Goal: Information Seeking & Learning: Learn about a topic

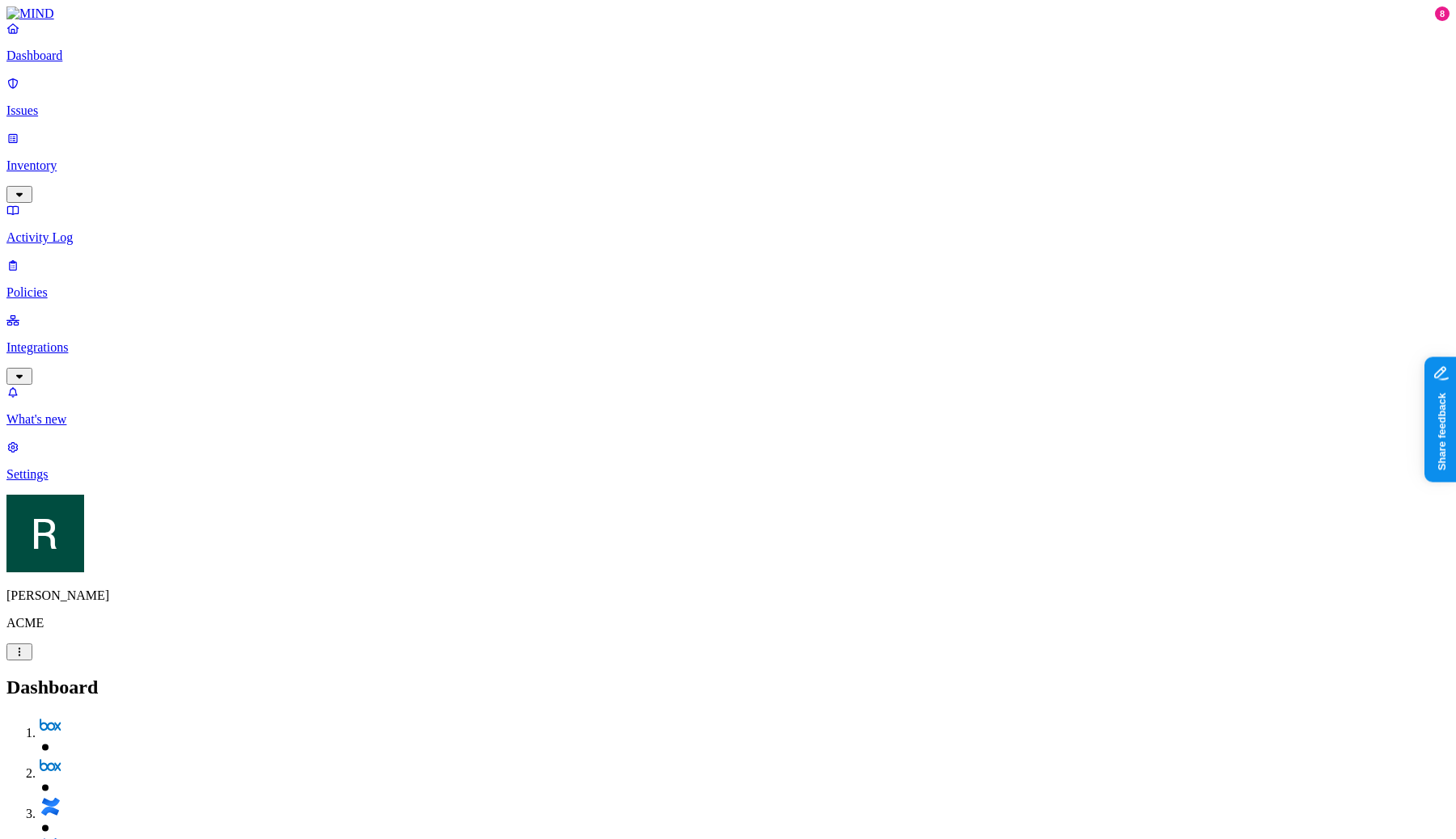
click at [891, 677] on h2 "Dashboard" at bounding box center [728, 688] width 1443 height 22
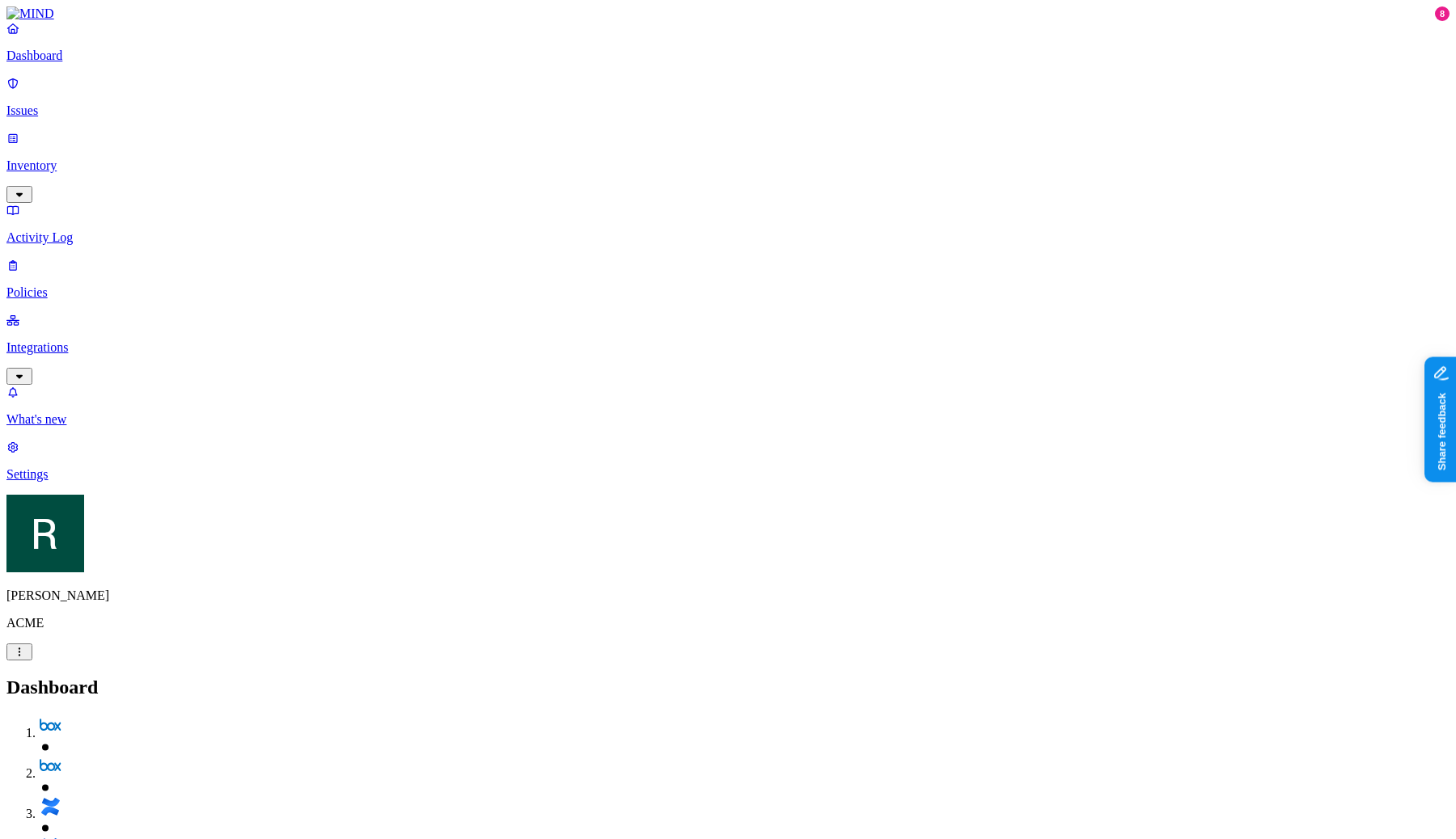
click at [131, 159] on p "Inventory" at bounding box center [728, 166] width 1443 height 15
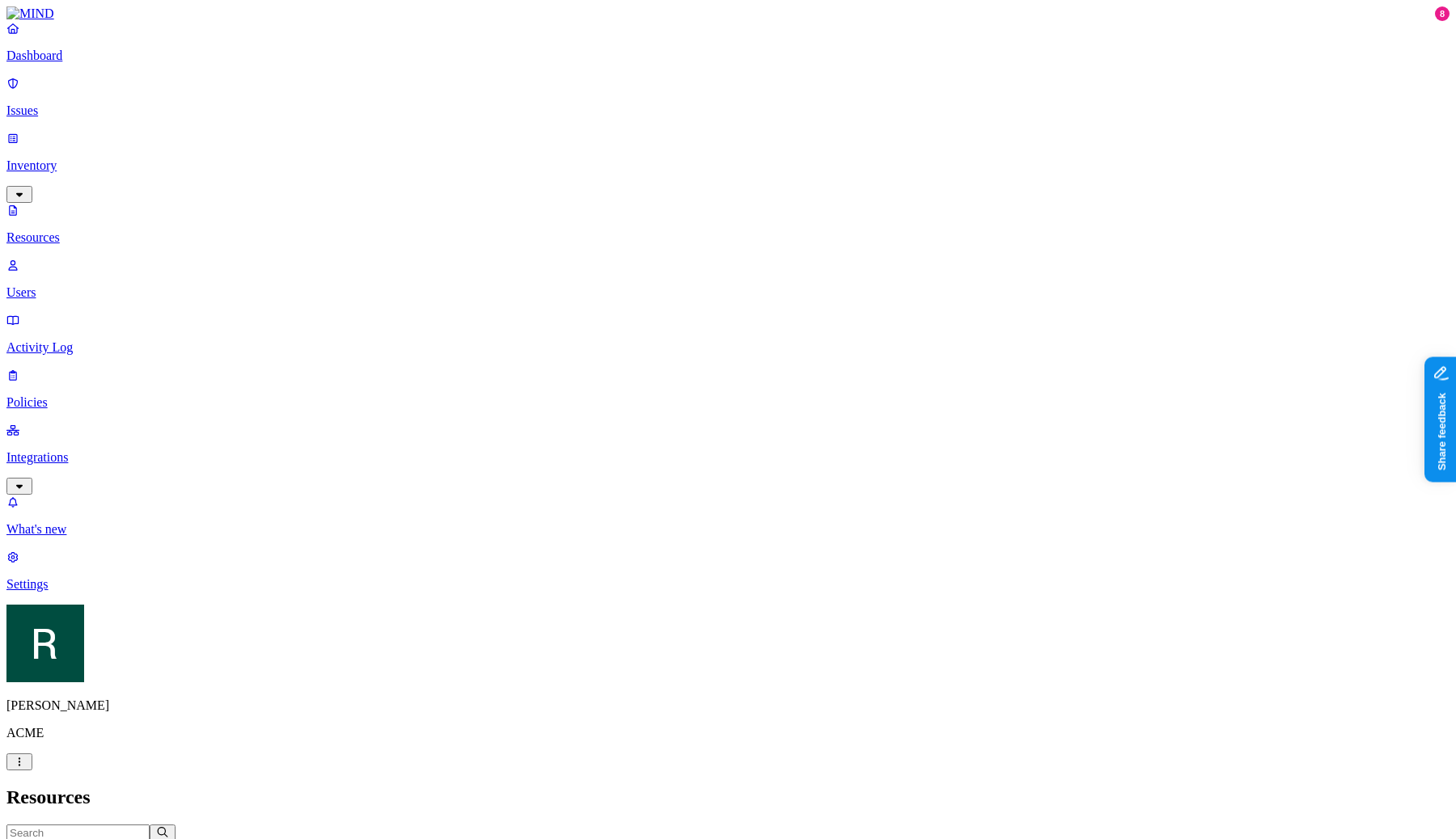
click at [118, 62] on link "Dashboard" at bounding box center [728, 42] width 1443 height 42
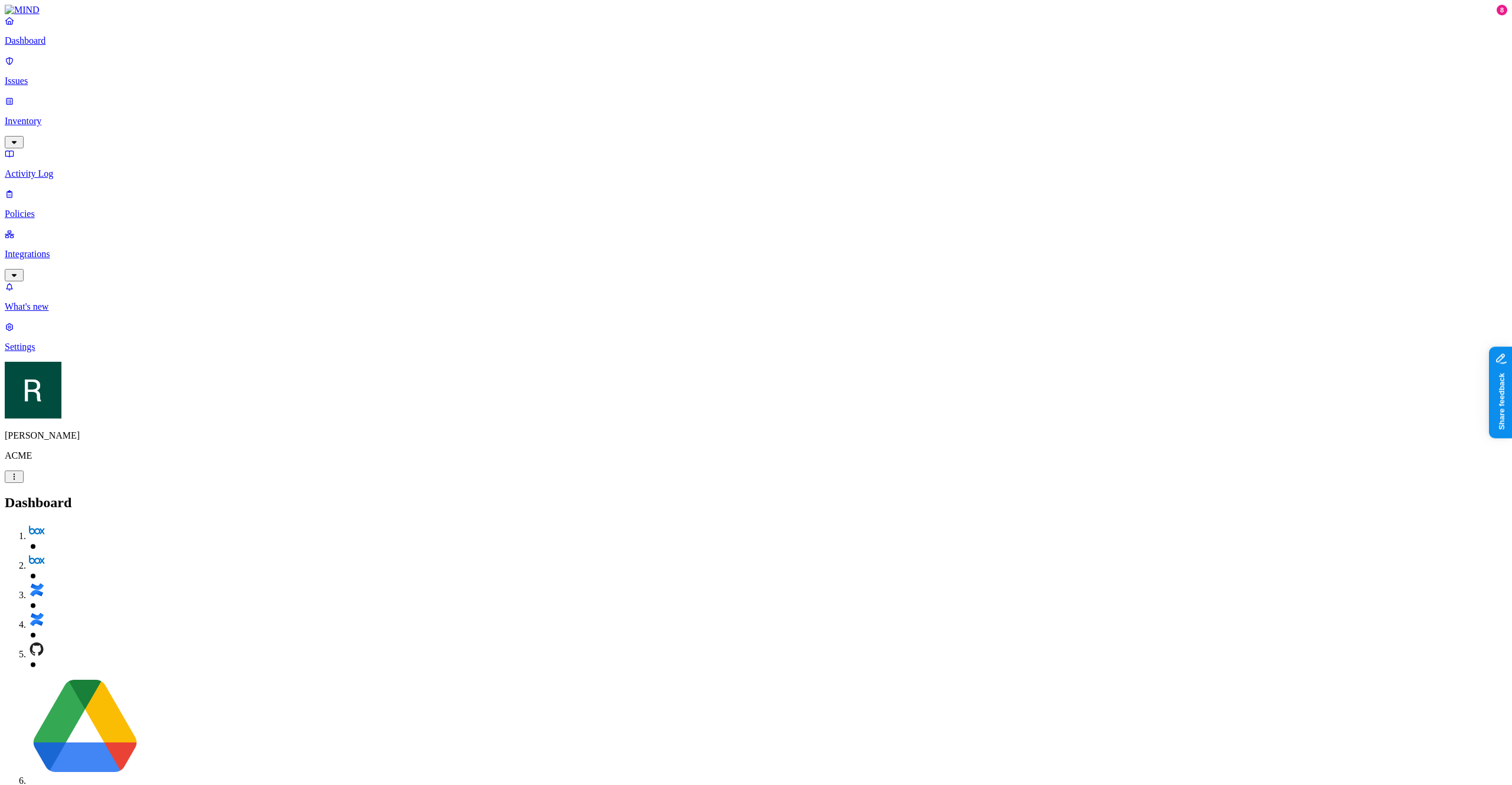
click at [96, 76] on p "Issues" at bounding box center [756, 81] width 1503 height 11
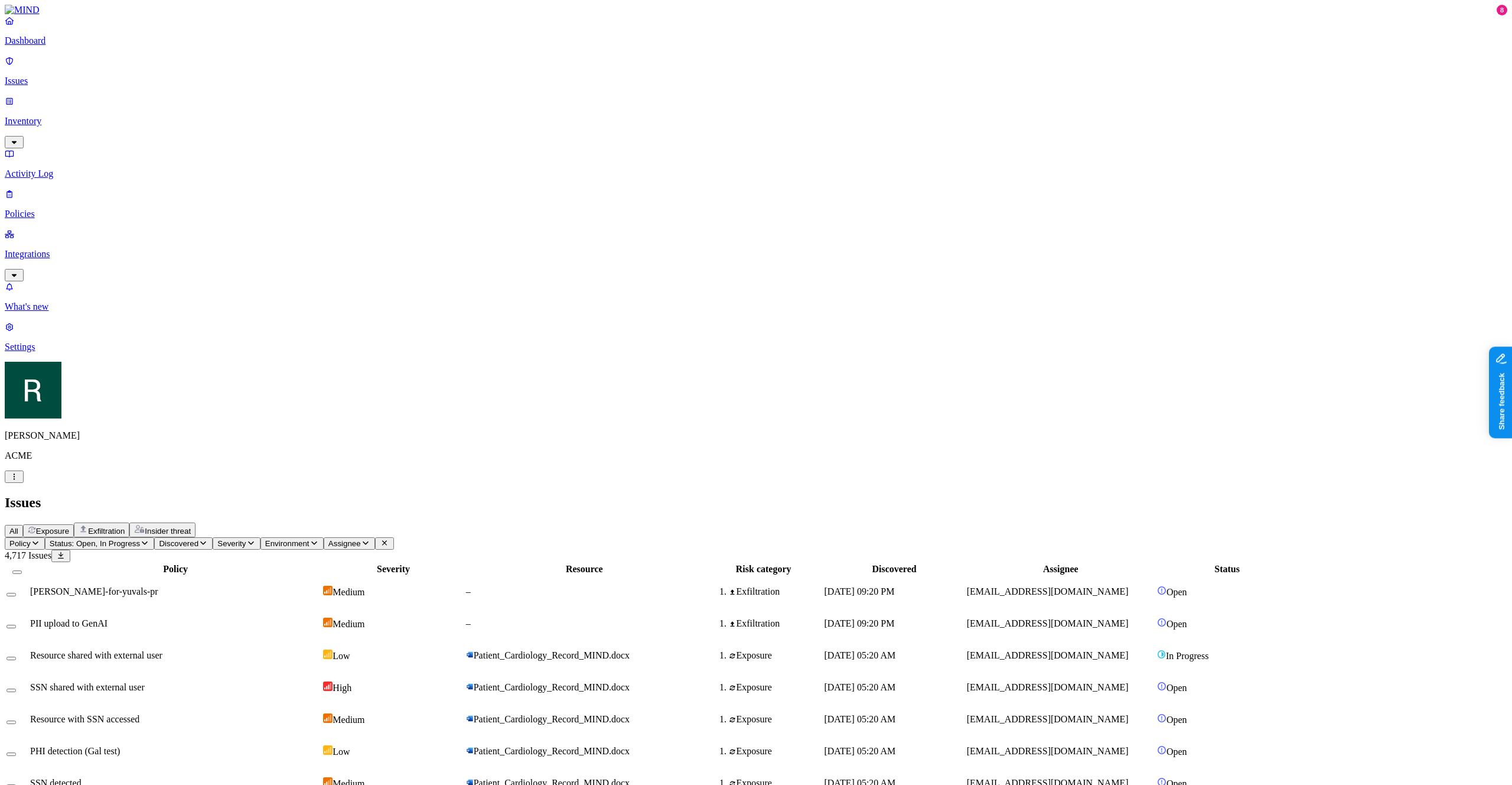
scroll to position [70, 0]
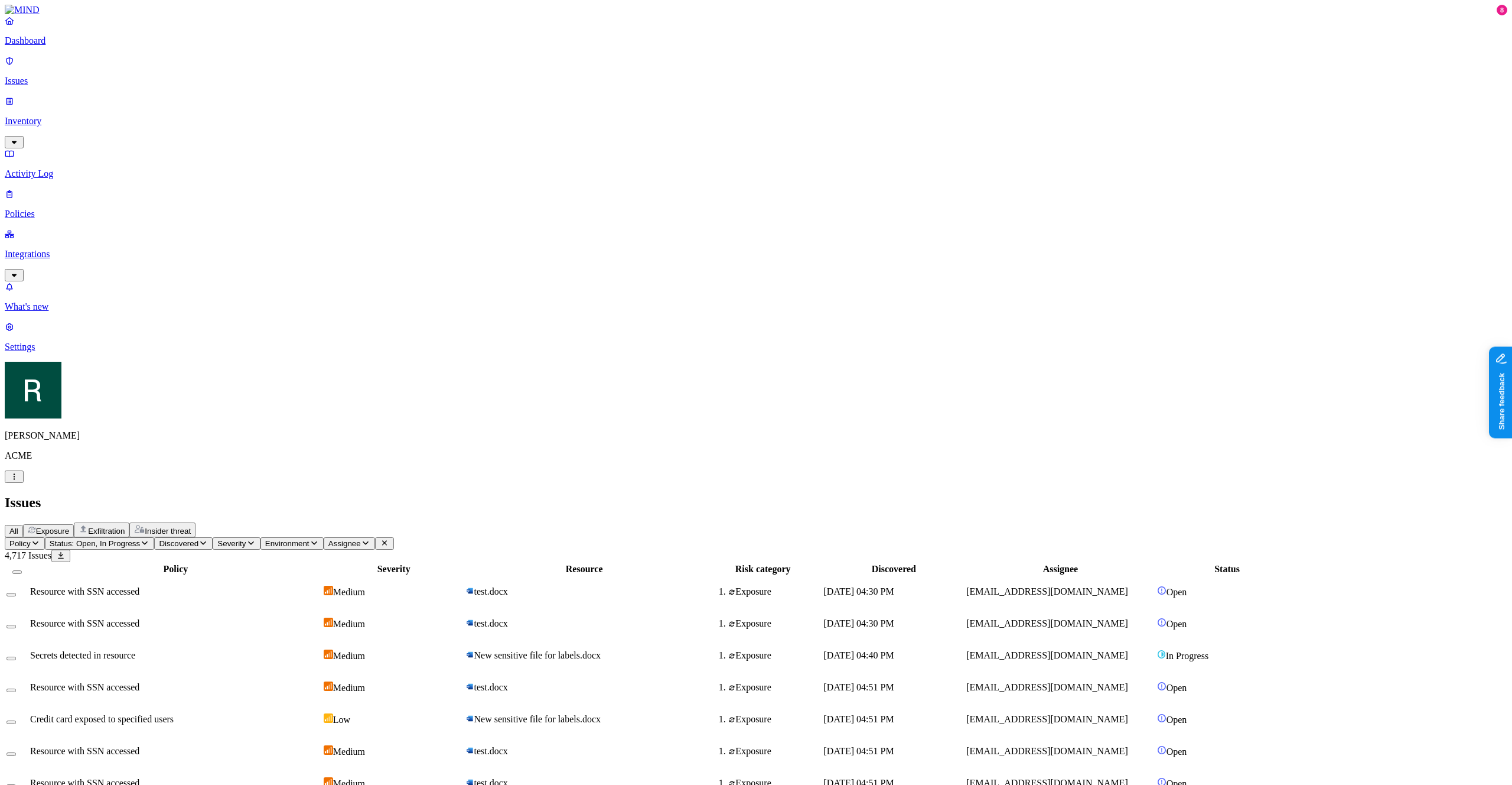
click at [246, 539] on span "Severity" at bounding box center [232, 543] width 29 height 9
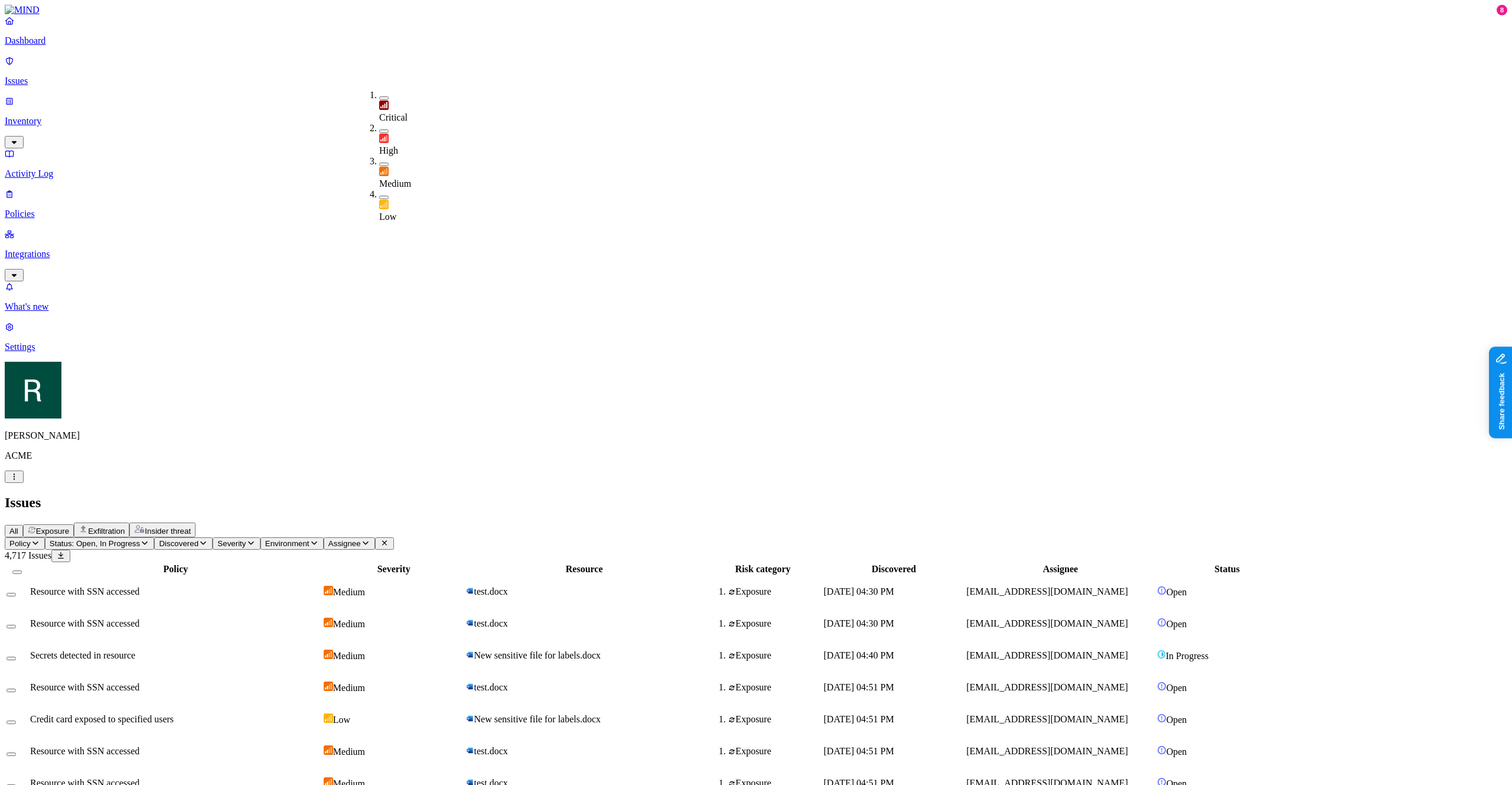
click at [386, 134] on img at bounding box center [384, 138] width 9 height 9
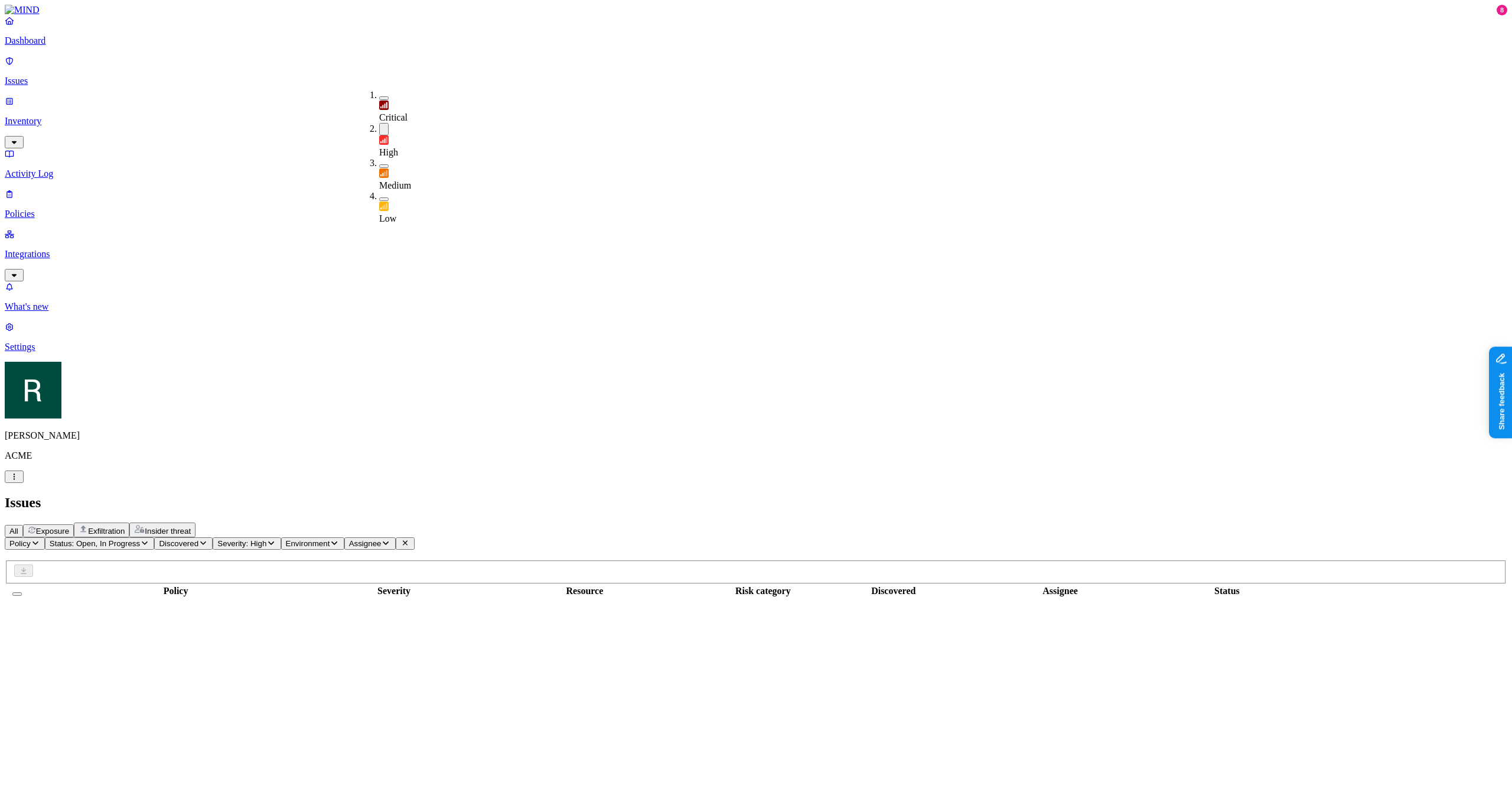
click at [592, 523] on div "All Exposure Exfiltration Insider threat" at bounding box center [756, 530] width 1503 height 15
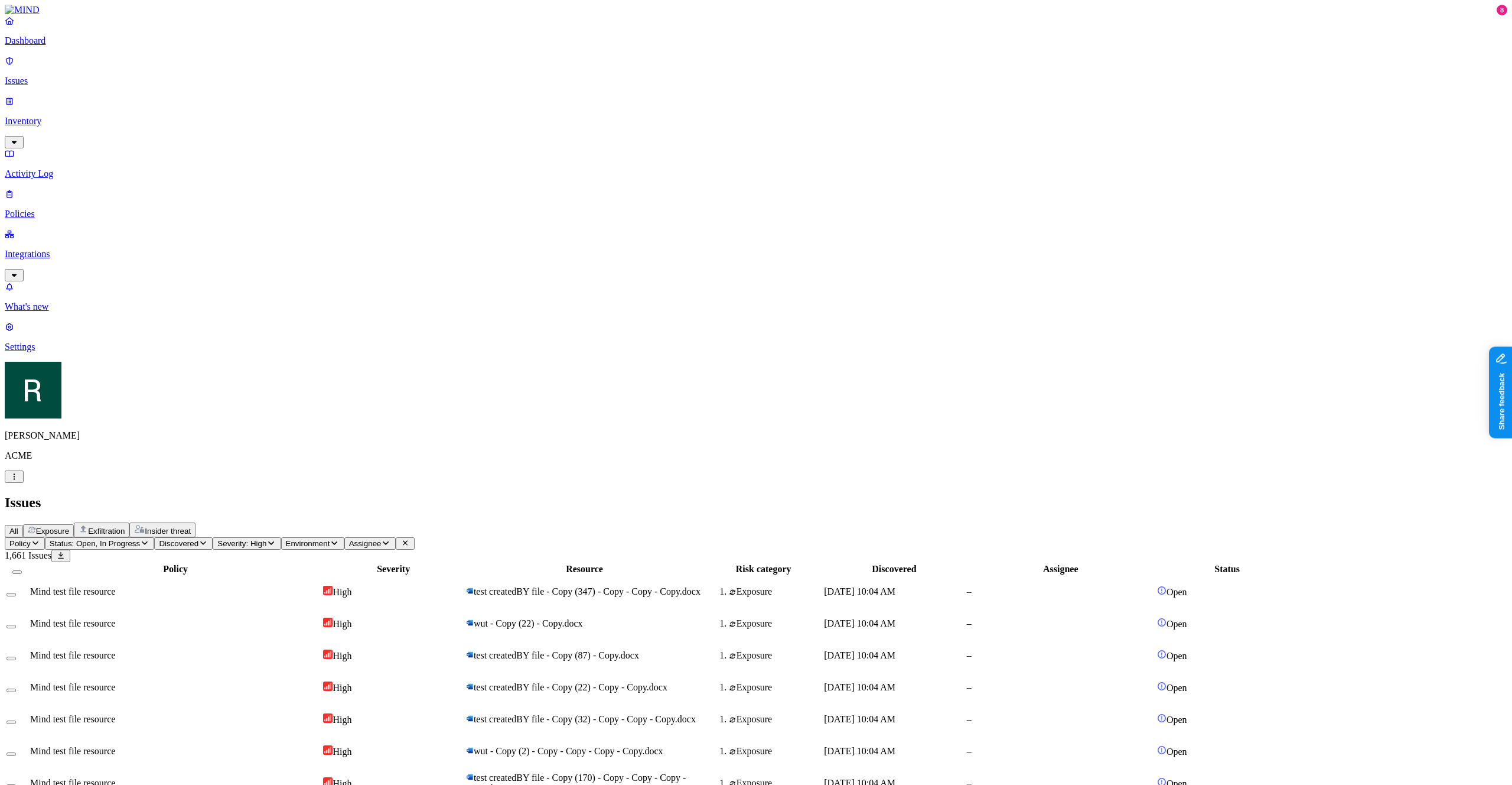
click at [651, 523] on div "All Exposure Exfiltration Insider threat" at bounding box center [756, 530] width 1503 height 15
